Goal: Information Seeking & Learning: Check status

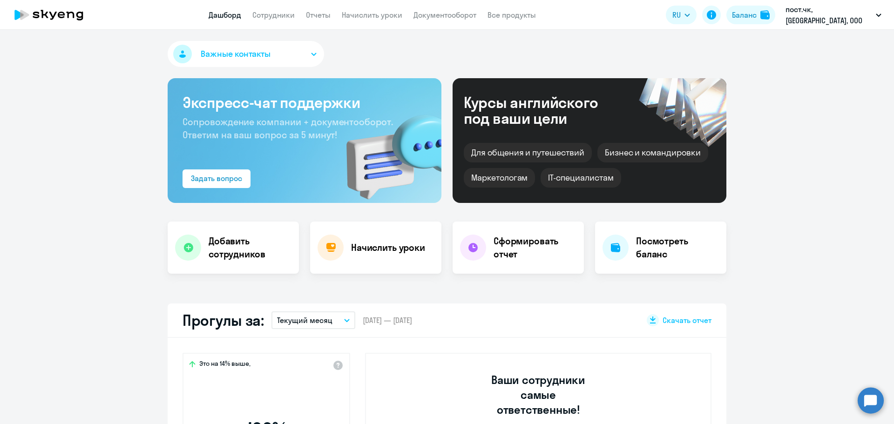
select select "30"
click at [331, 18] on link "Отчеты" at bounding box center [318, 14] width 25 height 9
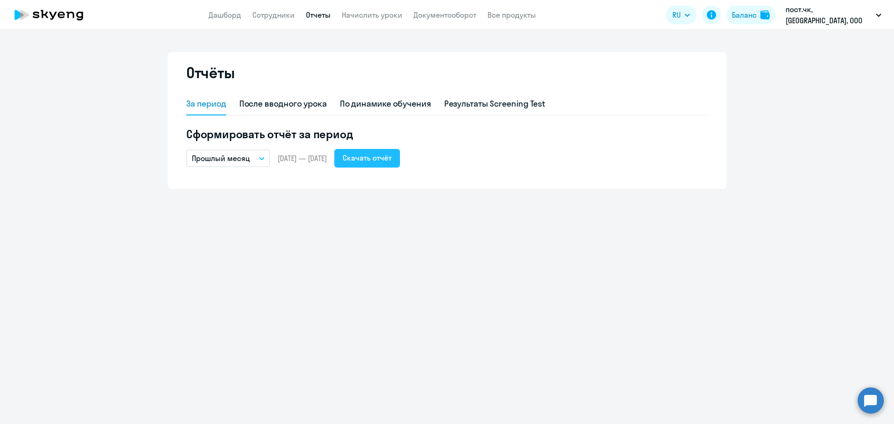
click at [390, 162] on div "Скачать отчёт" at bounding box center [367, 157] width 49 height 11
click at [316, 103] on div "После вводного урока" at bounding box center [283, 104] width 88 height 12
select select "10"
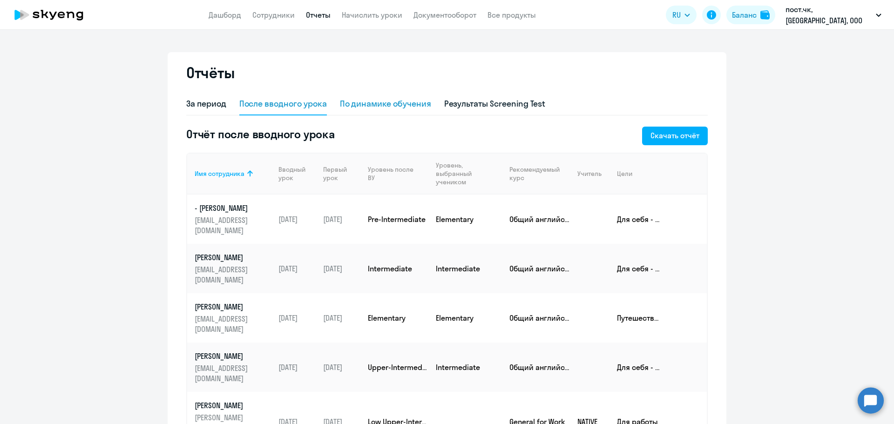
click at [374, 100] on div "По динамике обучения" at bounding box center [385, 104] width 91 height 12
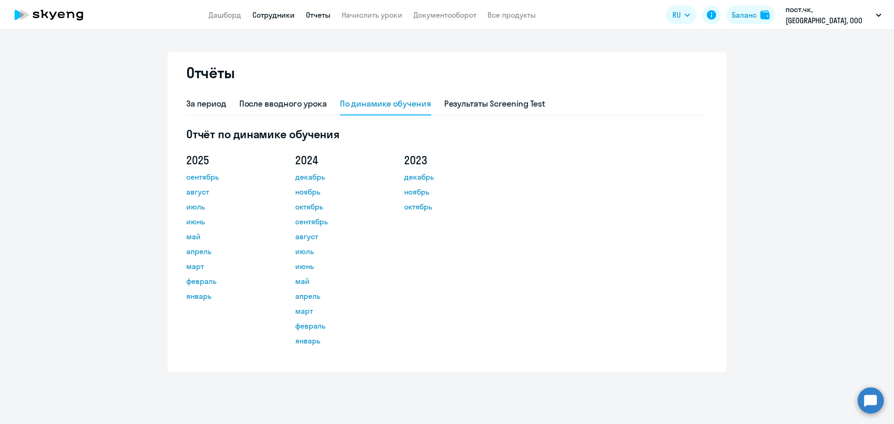
click at [278, 16] on link "Сотрудники" at bounding box center [273, 14] width 42 height 9
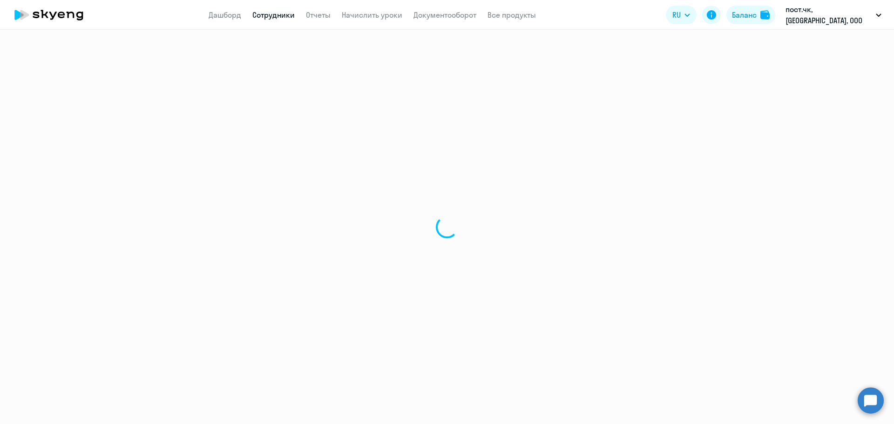
select select "30"
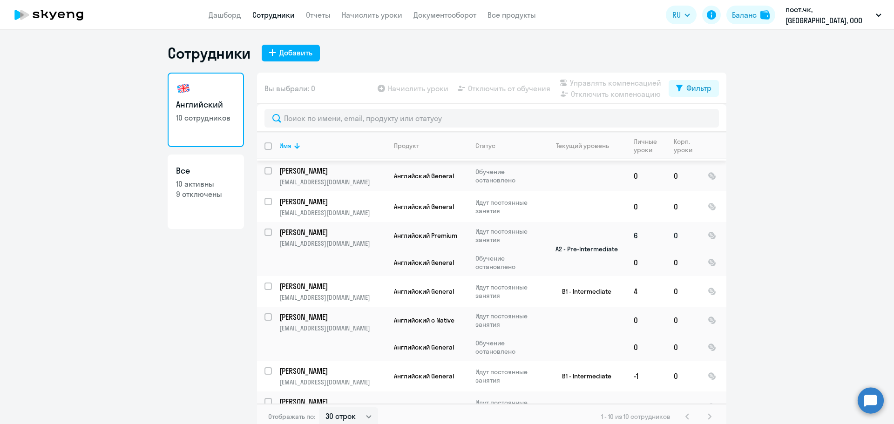
scroll to position [109, 0]
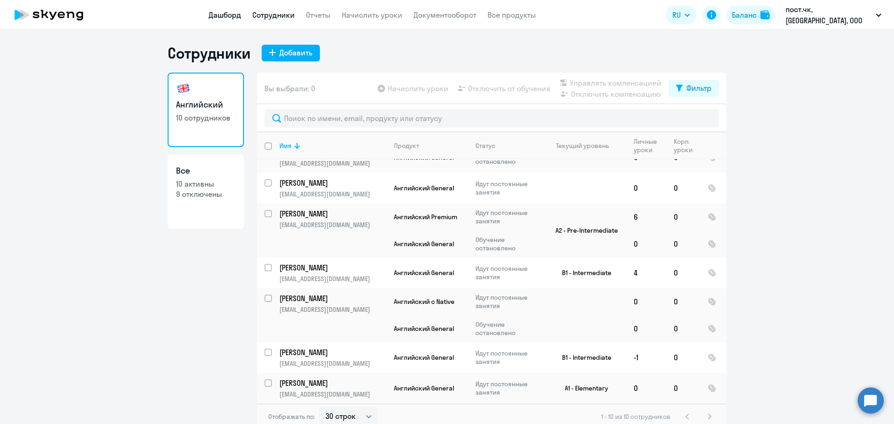
click at [230, 15] on link "Дашборд" at bounding box center [225, 14] width 33 height 9
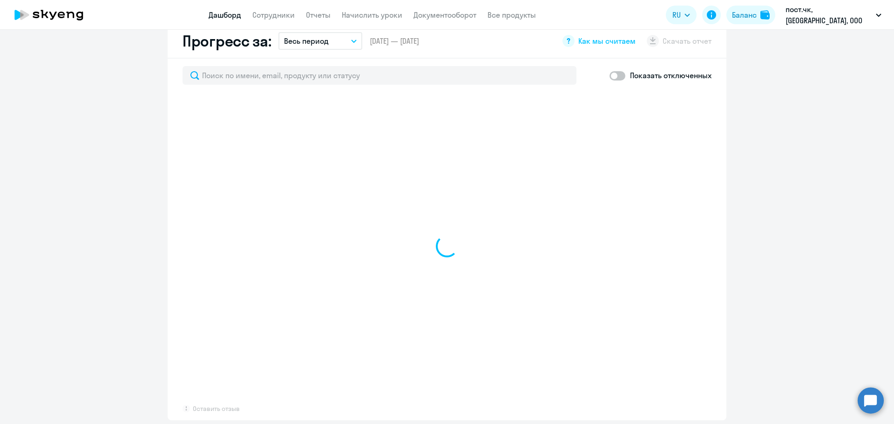
select select "30"
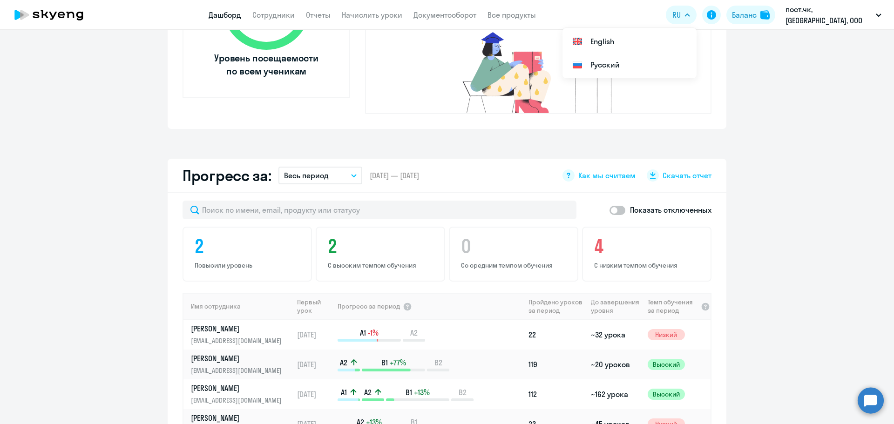
scroll to position [289, 0]
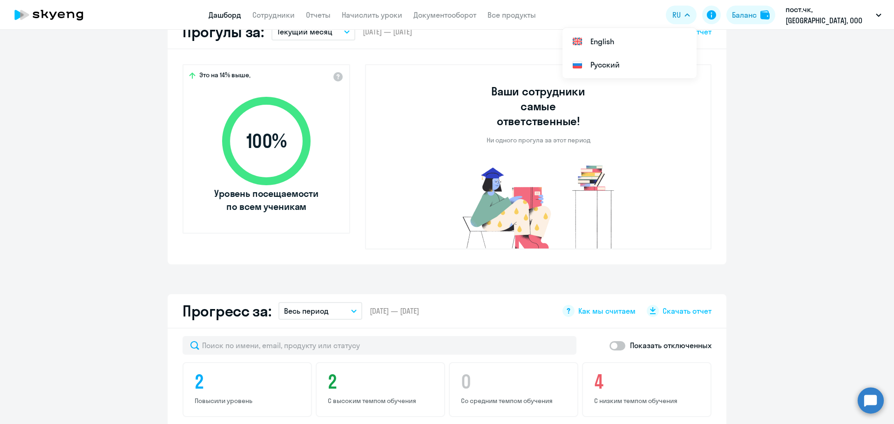
click at [390, 263] on div "Важные контакты Экспресс-чат поддержки Сопровождение компании + документооборот…" at bounding box center [447, 227] width 894 height 394
click at [336, 302] on button "Весь период" at bounding box center [320, 311] width 84 height 18
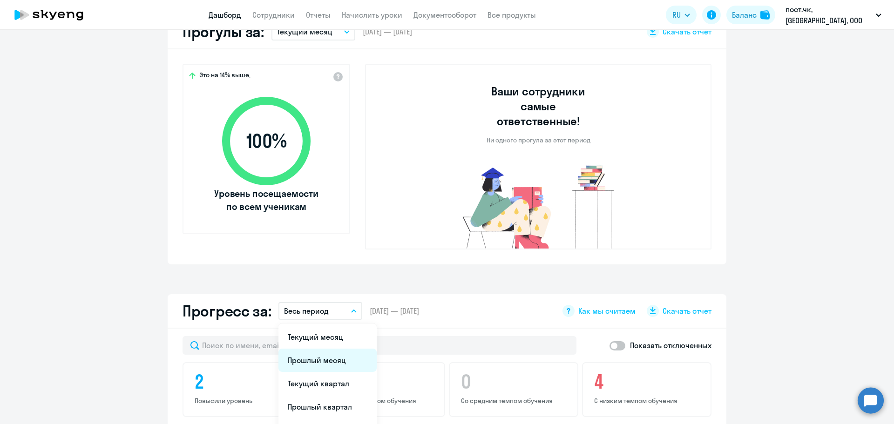
click at [334, 349] on li "Прошлый месяц" at bounding box center [327, 360] width 98 height 23
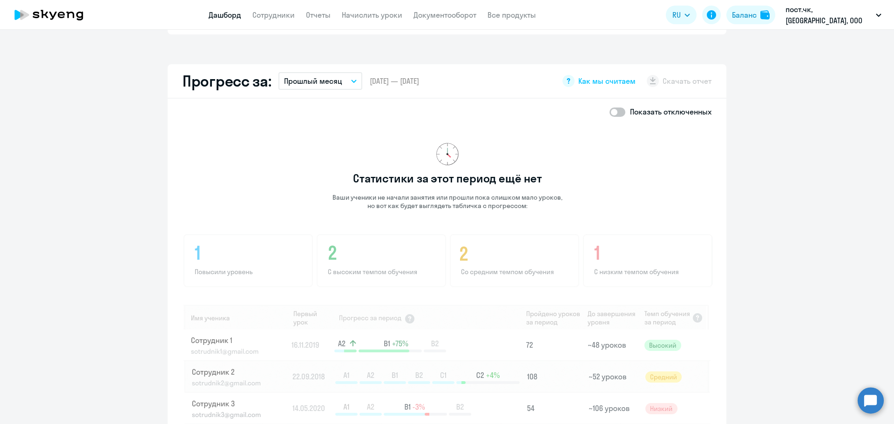
scroll to position [522, 0]
